Goal: Communication & Community: Answer question/provide support

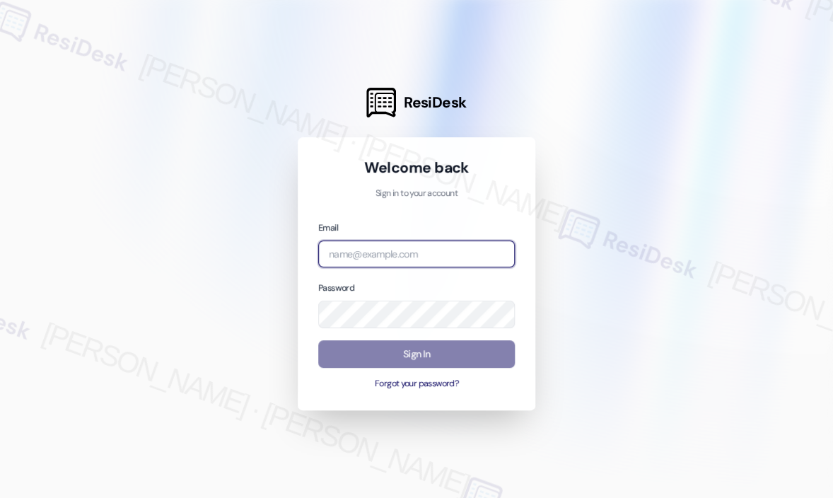
click at [381, 255] on input "email" at bounding box center [416, 254] width 197 height 28
type input "[EMAIL_ADDRESS][PERSON_NAME][DOMAIN_NAME]"
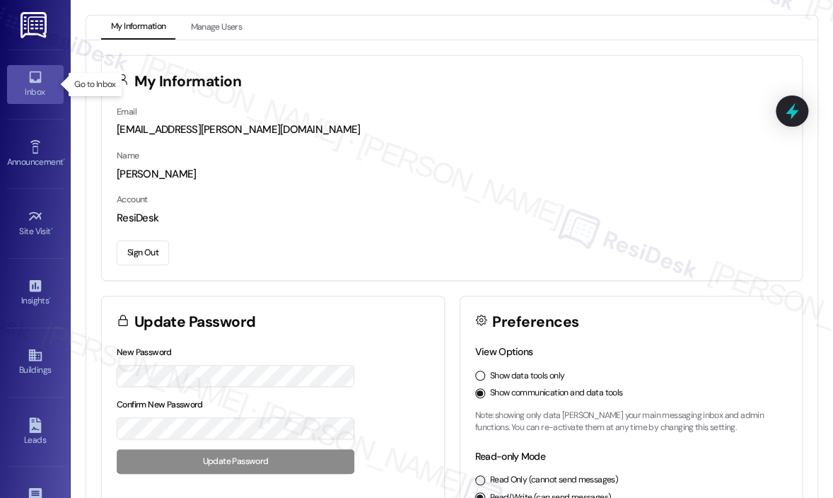
click at [33, 77] on icon at bounding box center [36, 77] width 16 height 16
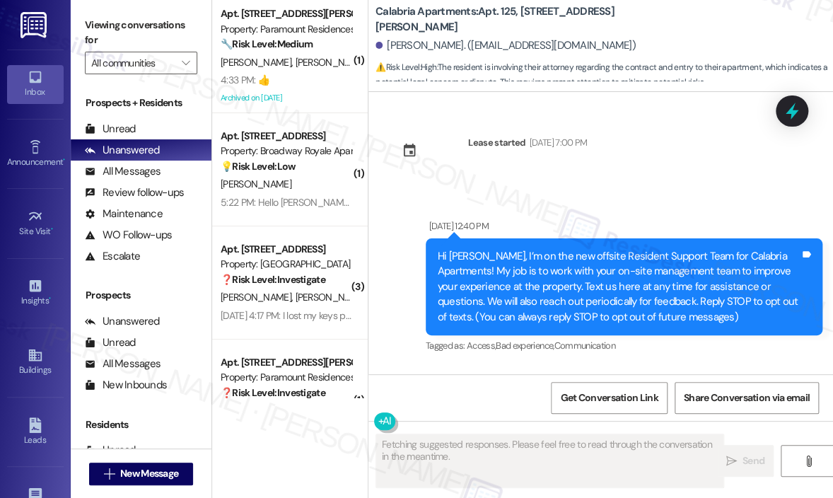
scroll to position [17830, 0]
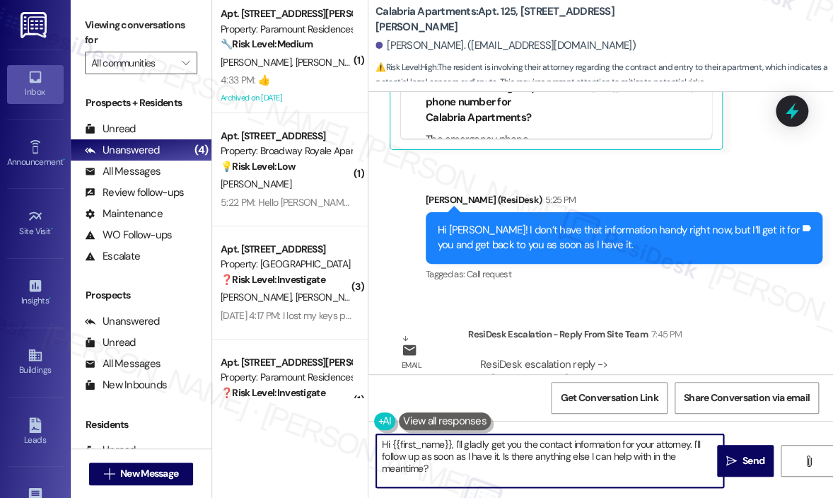
drag, startPoint x: 481, startPoint y: 473, endPoint x: 454, endPoint y: 446, distance: 38.0
click at [454, 446] on textarea "Hi {{first_name}}, I'll gladly get you the contact information for your attorne…" at bounding box center [549, 460] width 347 height 53
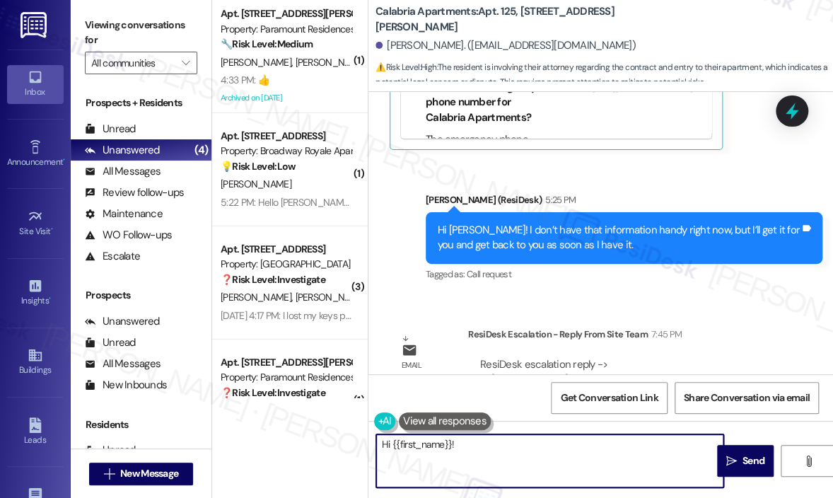
paste textarea "The site team wanted to let you know that your attorney can email our attorney,…"
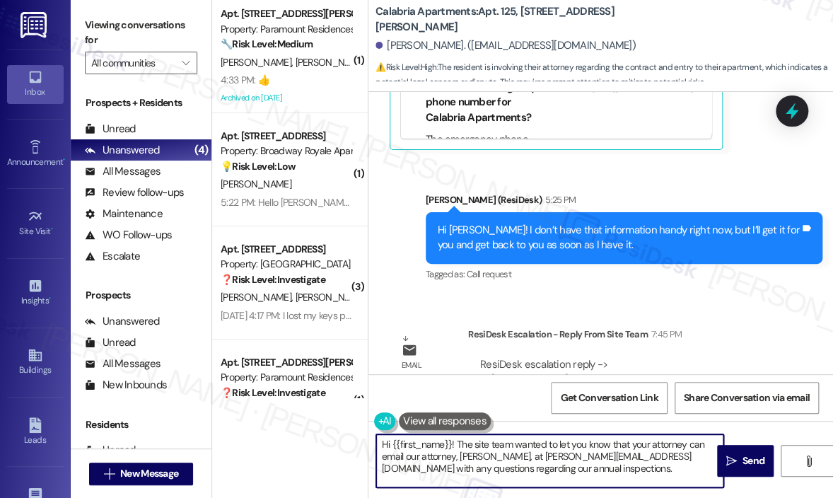
click at [576, 468] on textarea "Hi {{first_name}}! The site team wanted to let you know that your attorney can …" at bounding box center [549, 460] width 347 height 53
type textarea "Hi {{first_name}}! The site team wanted to let you know that your attorney can …"
click at [750, 458] on span "Send" at bounding box center [754, 460] width 22 height 15
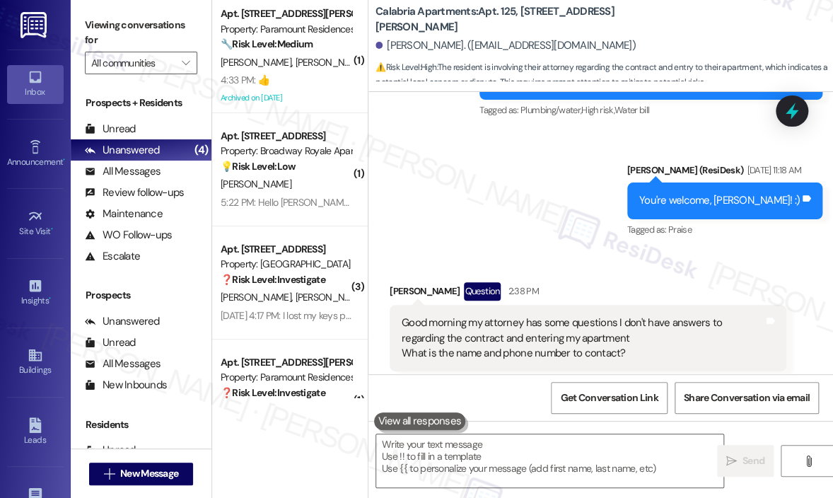
scroll to position [17323, 0]
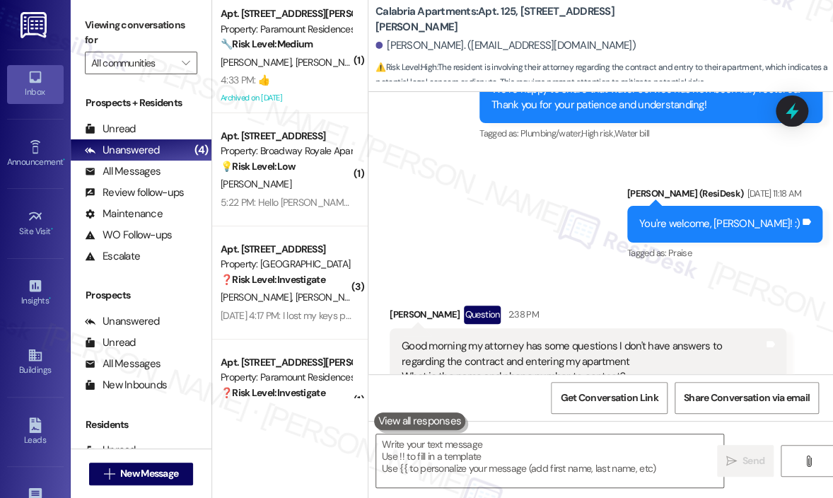
click at [568, 183] on div "Announcement, sent via SMS Sarah (ResiDesk) Aug 04, 2025 at 11:42 AM Hi Joseph,…" at bounding box center [600, 49] width 465 height 449
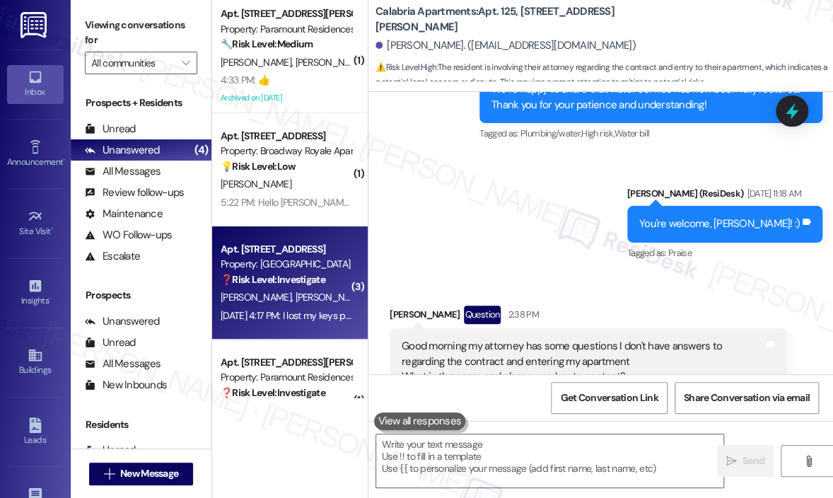
click at [370, 301] on span "[PERSON_NAME]" at bounding box center [405, 297] width 71 height 13
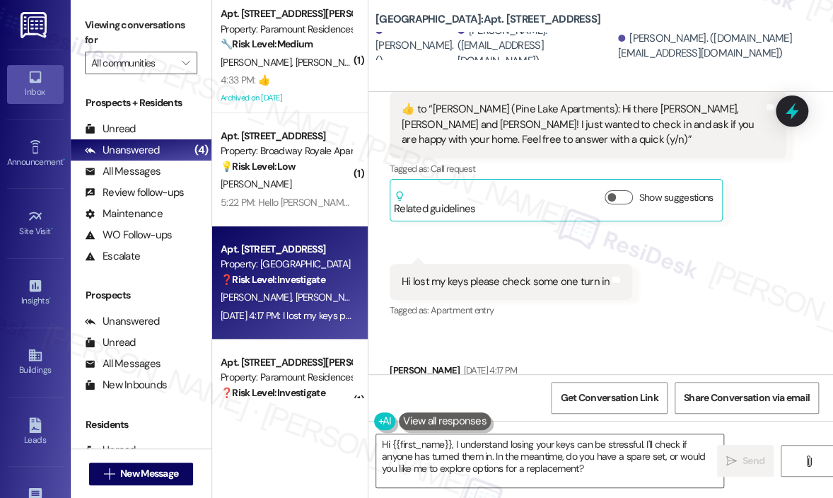
scroll to position [3823, 0]
click at [543, 393] on div "I lost my keys please check some one turn in thank you" at bounding box center [526, 400] width 248 height 15
copy div "I lost my keys please check some one turn in thank you Tags and notes"
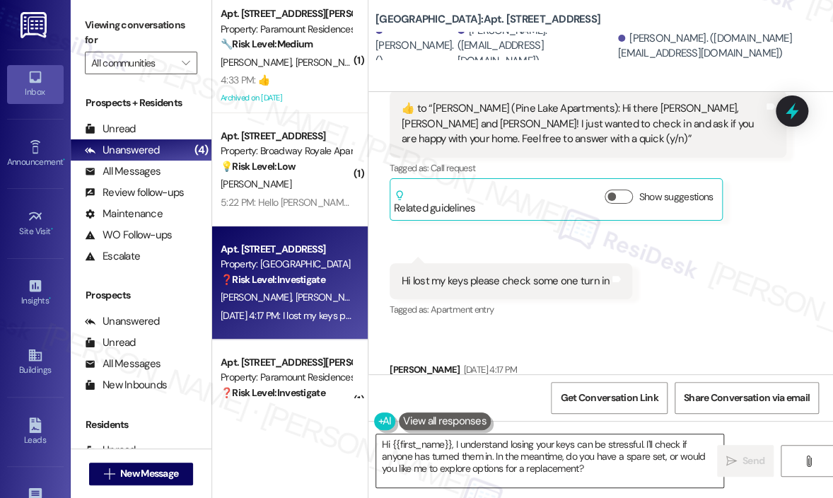
click at [506, 456] on textarea "Hi {{first_name}}, I understand losing your keys can be stressful. I'll check i…" at bounding box center [549, 460] width 347 height 53
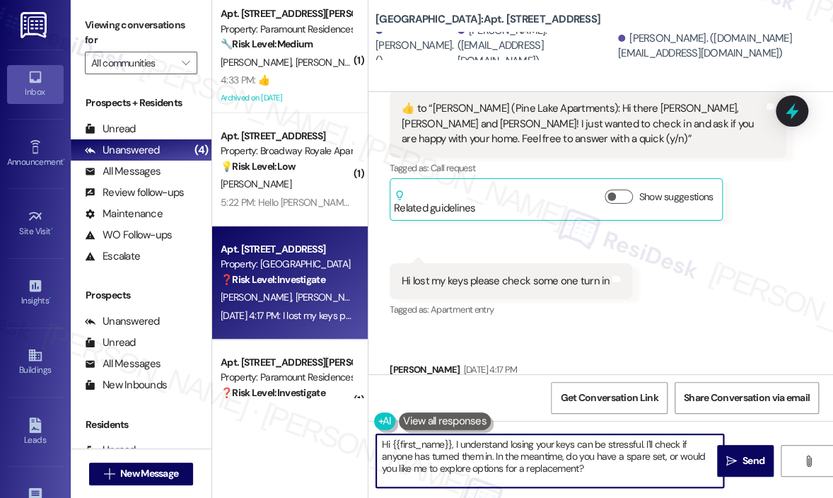
drag, startPoint x: 557, startPoint y: 470, endPoint x: 451, endPoint y: 443, distance: 110.0
click at [451, 443] on textarea "Hi {{first_name}}, I understand losing your keys can be stressful. I'll check i…" at bounding box center [549, 460] width 347 height 53
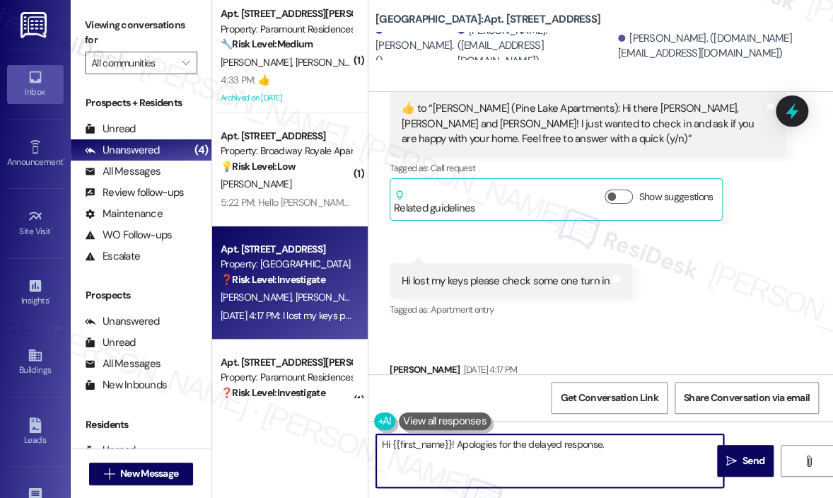
paste textarea "Thanks for letting me know — have you been able to get your keys back yet, or s…"
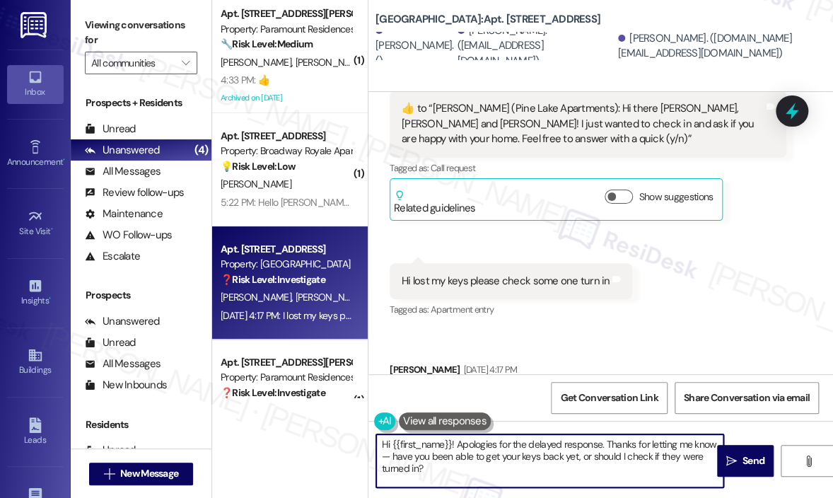
click at [530, 465] on textarea "Hi {{first_name}}! Apologies for the delayed response. Thanks for letting me kn…" at bounding box center [549, 460] width 347 height 53
type textarea "Hi {{first_name}}! Apologies for the delayed response. Thanks for letting me kn…"
click at [753, 458] on span "Send" at bounding box center [754, 460] width 22 height 15
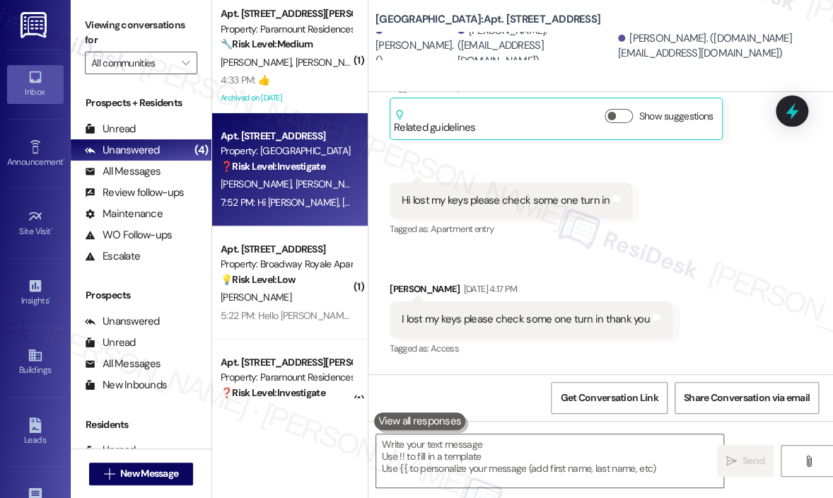
scroll to position [3952, 0]
